Goal: Task Accomplishment & Management: Manage account settings

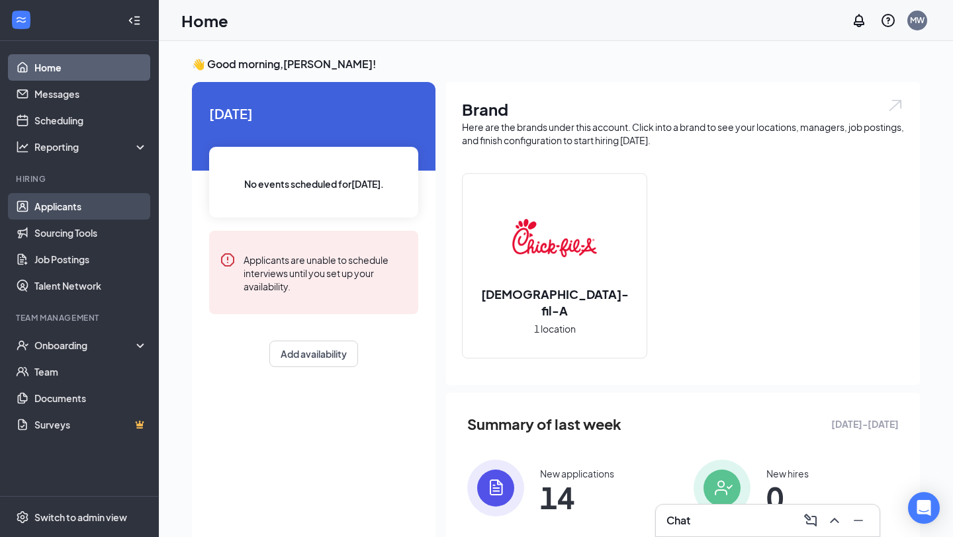
click at [83, 212] on link "Applicants" at bounding box center [90, 206] width 113 height 26
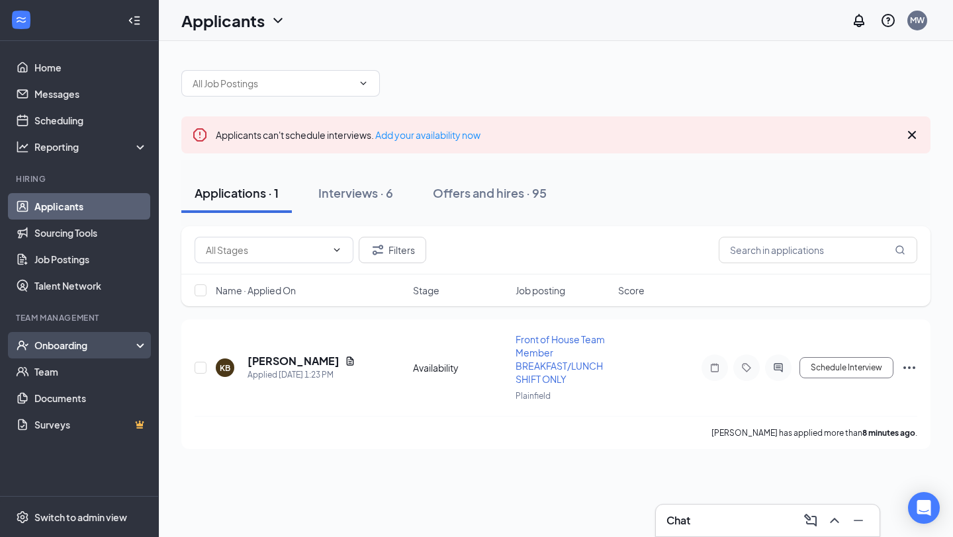
click at [142, 347] on icon at bounding box center [143, 347] width 11 height 0
click at [90, 419] on link "Onboarding Documents" at bounding box center [90, 424] width 113 height 26
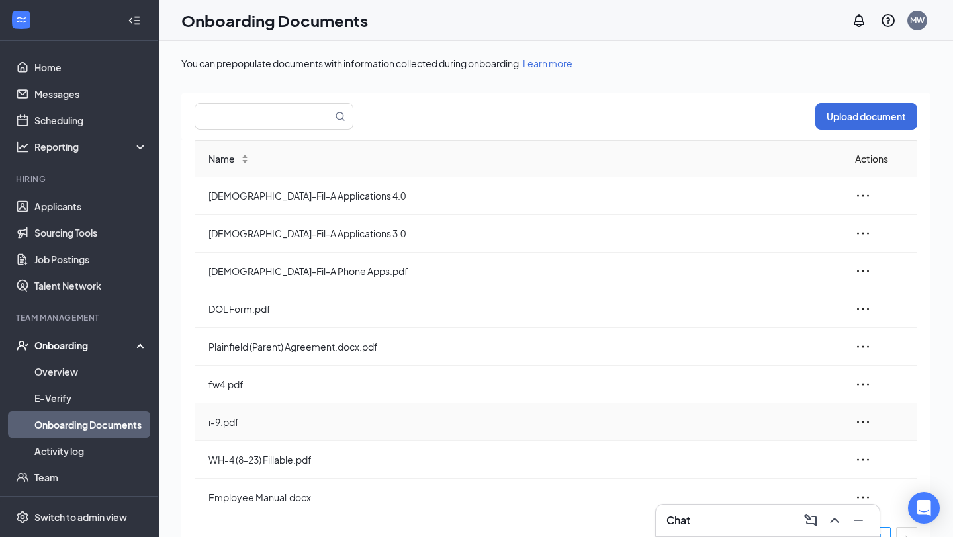
scroll to position [15, 0]
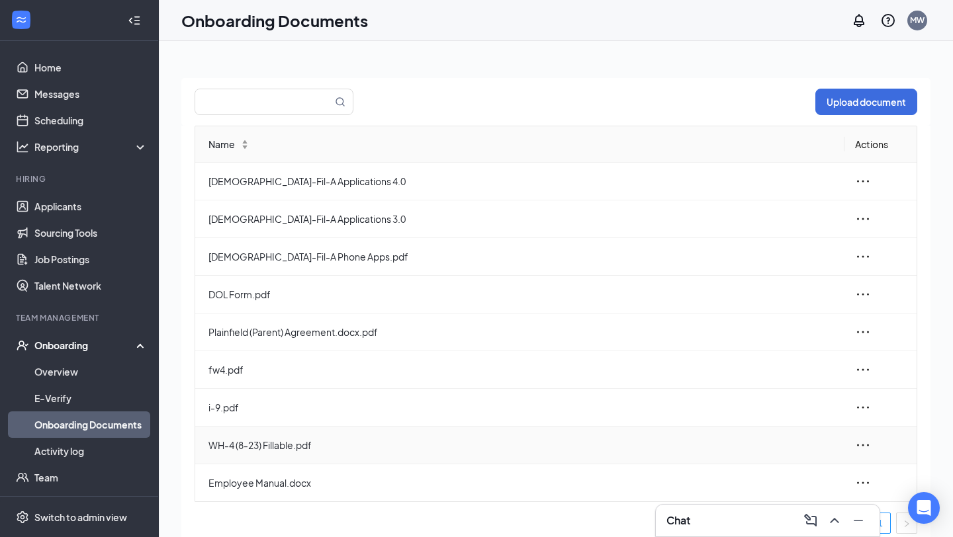
click at [866, 445] on icon "ellipsis" at bounding box center [863, 445] width 16 height 16
click at [811, 474] on div "View and download" at bounding box center [791, 476] width 143 height 16
click at [855, 366] on icon "ellipsis" at bounding box center [863, 370] width 16 height 16
click at [817, 400] on div "View and download" at bounding box center [791, 400] width 143 height 16
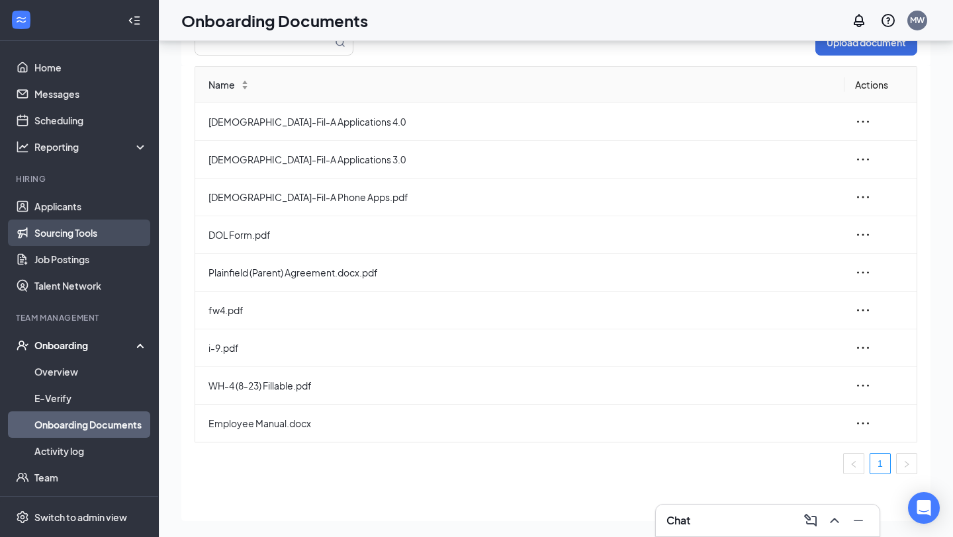
click at [99, 230] on link "Sourcing Tools" at bounding box center [90, 233] width 113 height 26
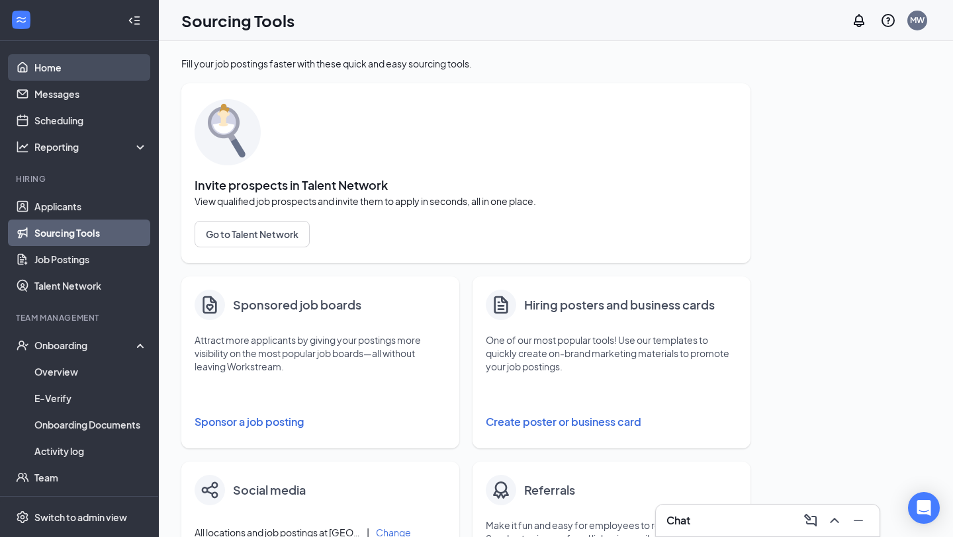
click at [54, 65] on link "Home" at bounding box center [90, 67] width 113 height 26
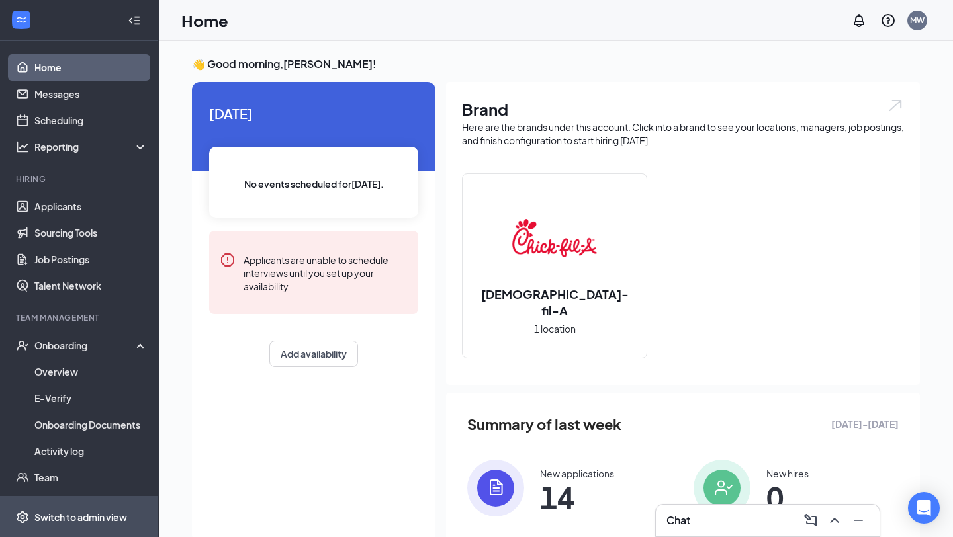
scroll to position [53, 0]
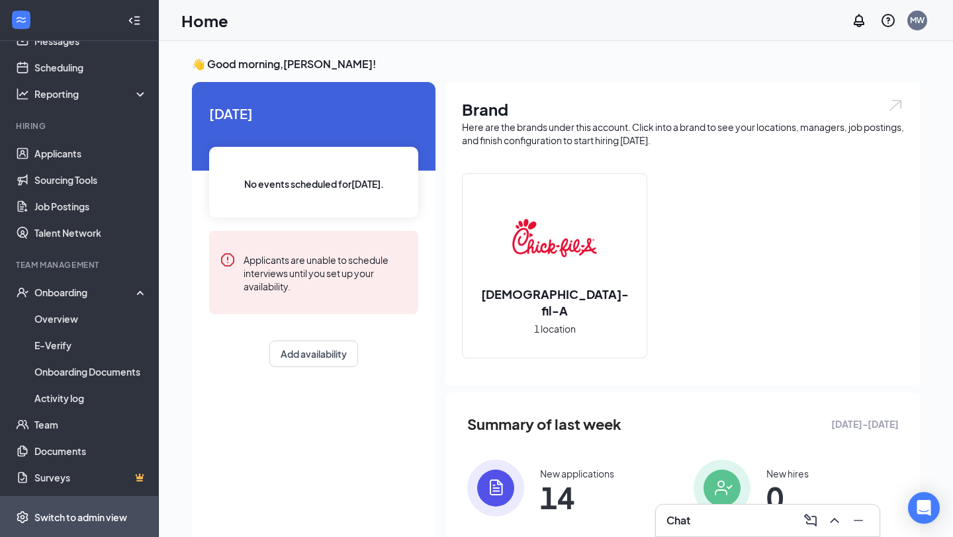
click at [58, 516] on div "Switch to admin view" at bounding box center [80, 517] width 93 height 13
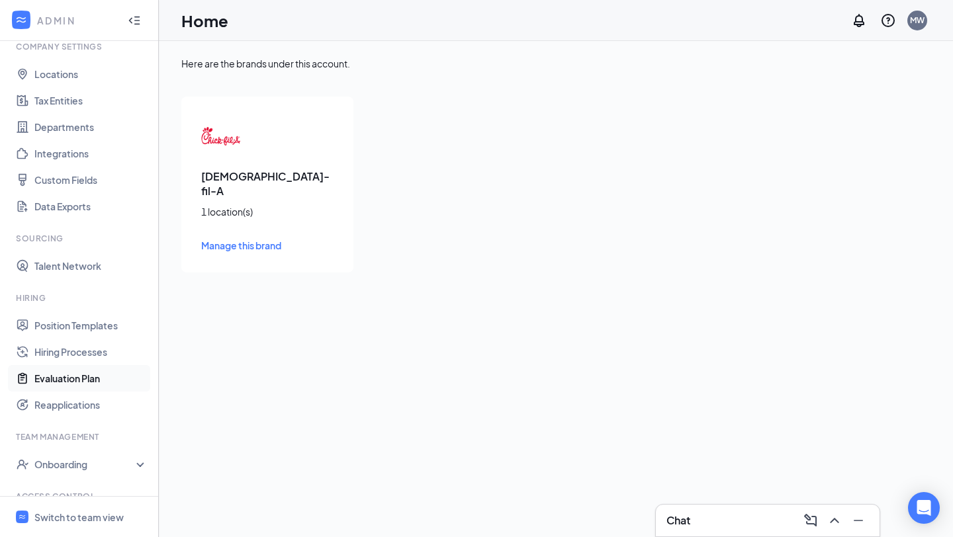
scroll to position [126, 0]
